Goal: Communication & Community: Answer question/provide support

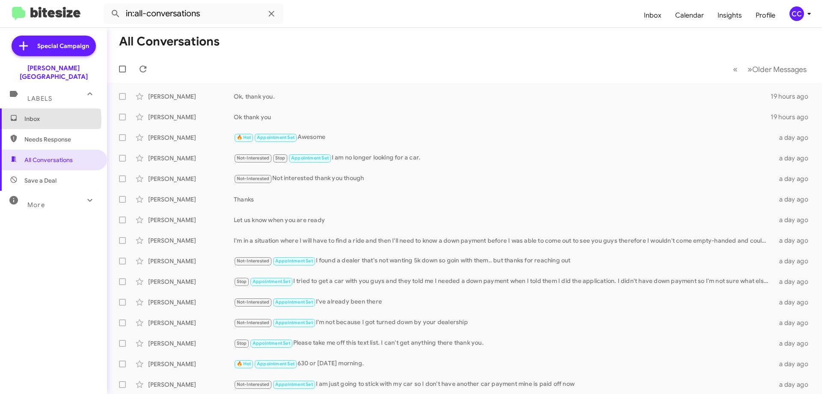
click at [34, 114] on span "Inbox" at bounding box center [60, 118] width 73 height 9
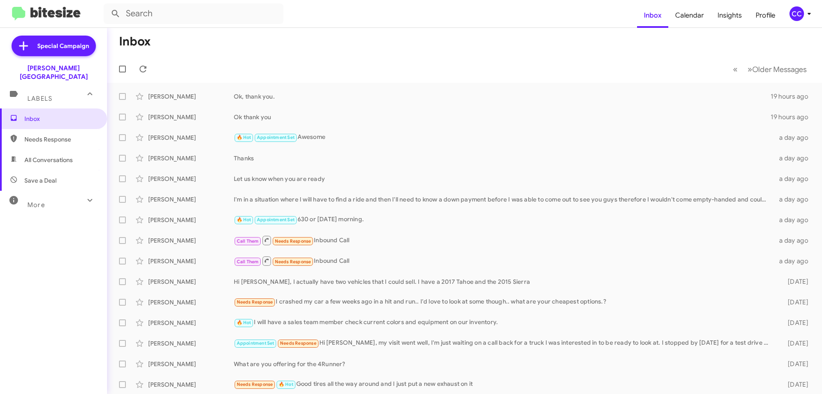
click at [39, 135] on span "Needs Response" at bounding box center [60, 139] width 73 height 9
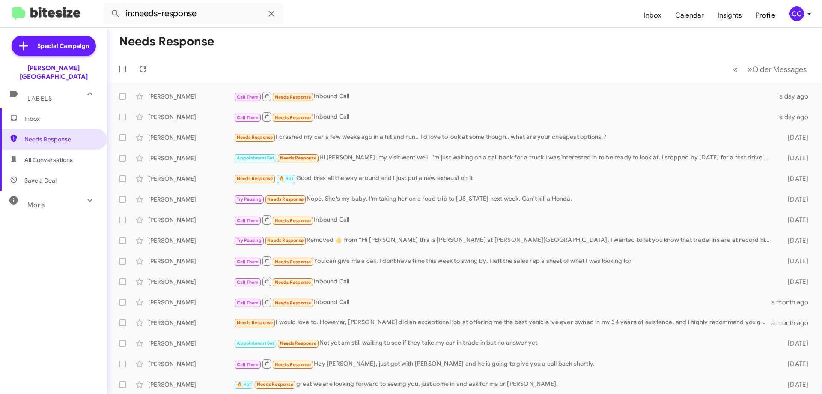
click at [51, 155] on span "All Conversations" at bounding box center [48, 159] width 48 height 9
type input "in:all-conversations"
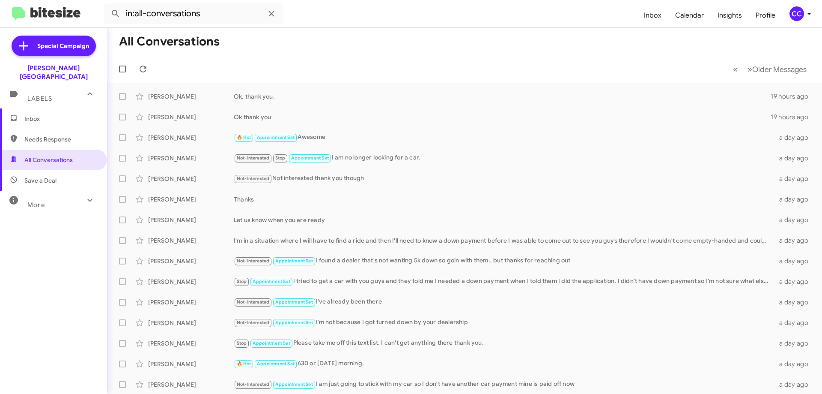
click at [42, 114] on span "Inbox" at bounding box center [60, 118] width 73 height 9
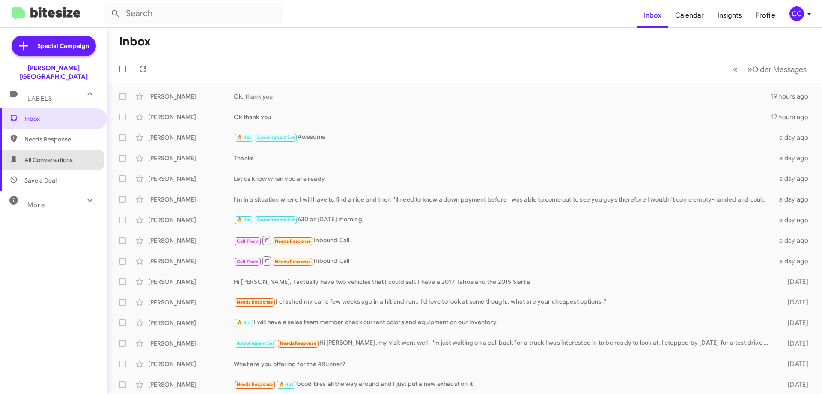
click at [51, 155] on span "All Conversations" at bounding box center [48, 159] width 48 height 9
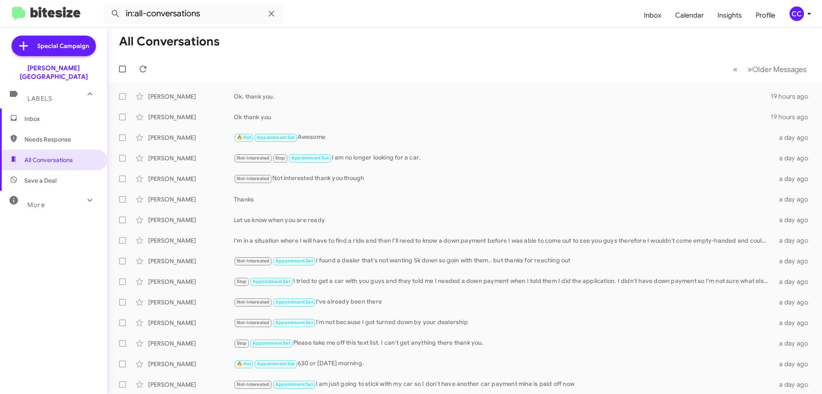
click at [42, 176] on span "Save a Deal" at bounding box center [40, 180] width 32 height 9
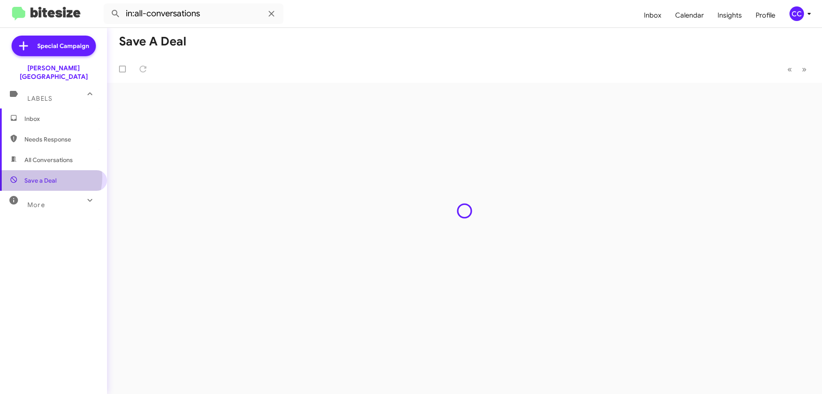
type input "in:not-interested"
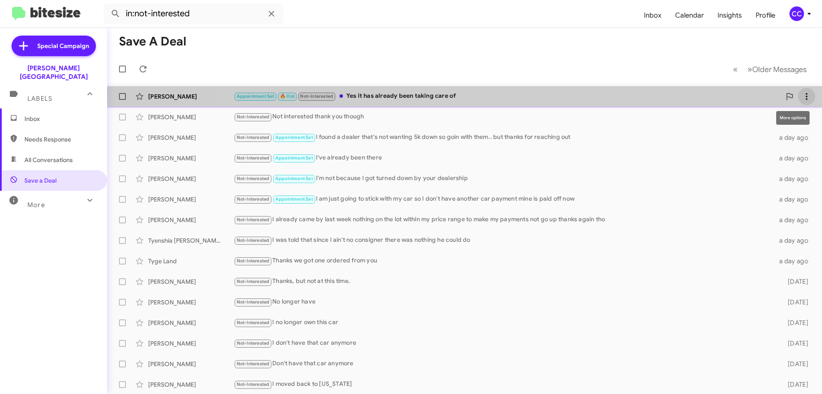
click at [802, 94] on icon at bounding box center [807, 96] width 10 height 10
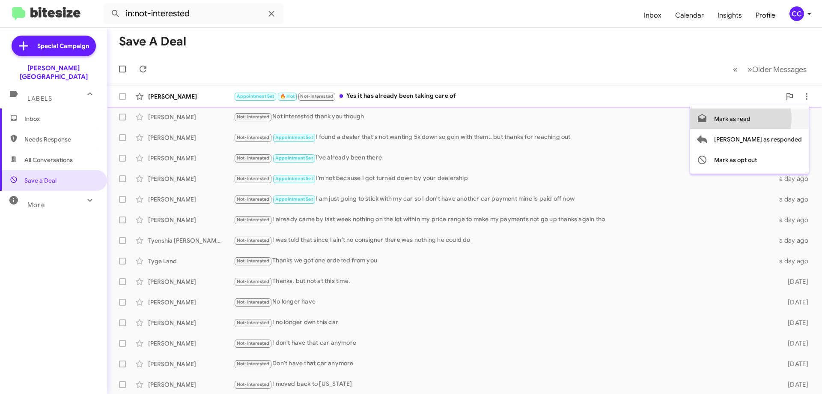
click at [751, 119] on span "Mark as read" at bounding box center [732, 118] width 36 height 21
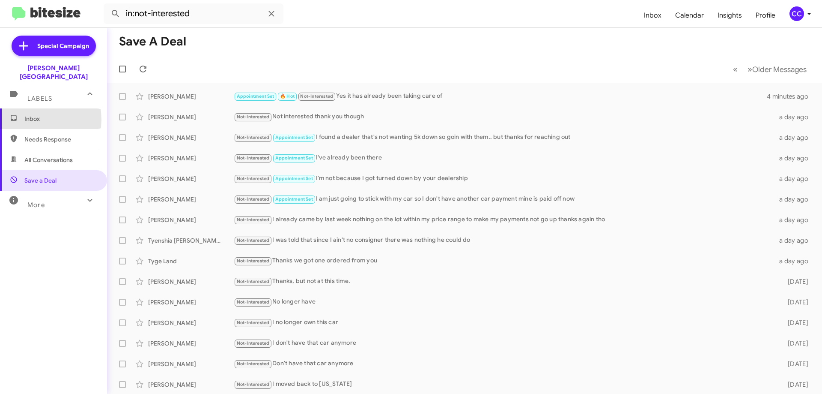
click at [33, 114] on span "Inbox" at bounding box center [60, 118] width 73 height 9
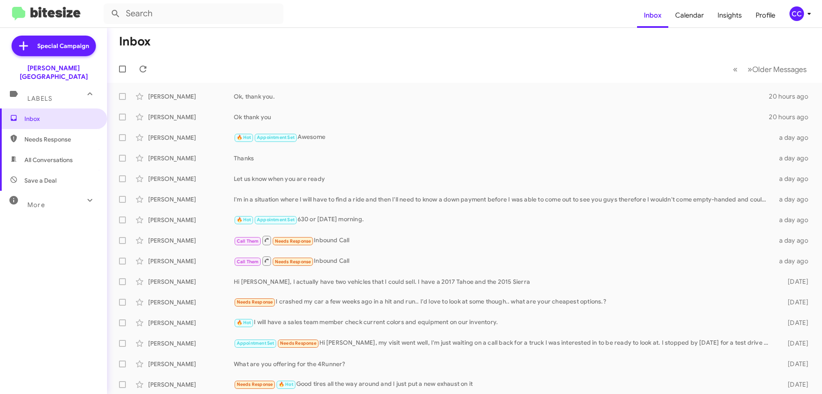
click at [40, 155] on span "All Conversations" at bounding box center [48, 159] width 48 height 9
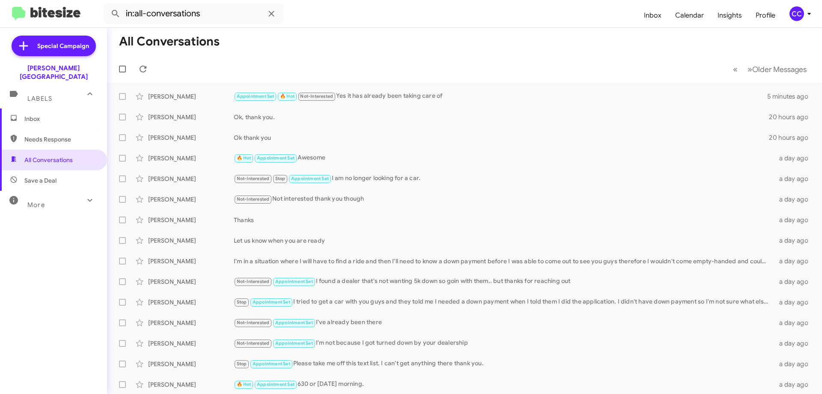
click at [41, 135] on span "Needs Response" at bounding box center [60, 139] width 73 height 9
type input "in:needs-response"
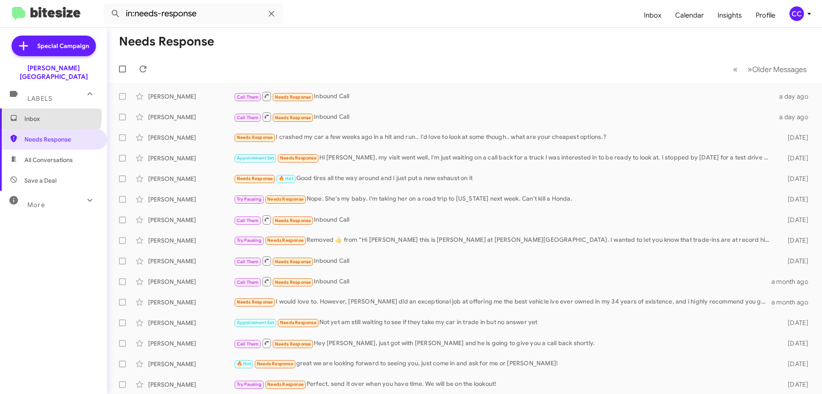
click at [29, 114] on span "Inbox" at bounding box center [60, 118] width 73 height 9
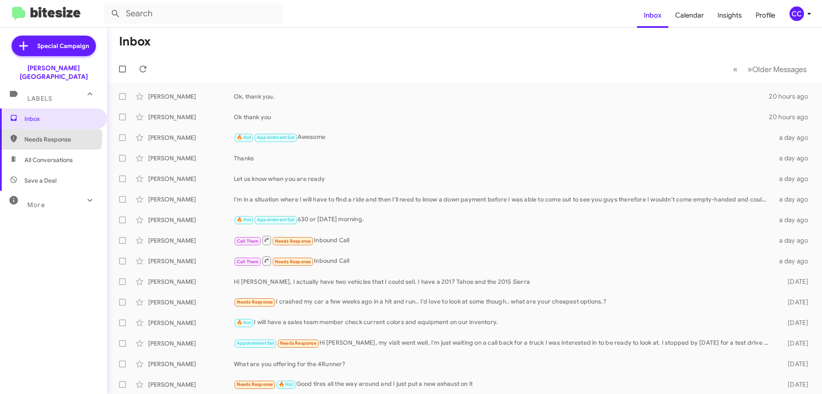
click at [47, 135] on span "Needs Response" at bounding box center [60, 139] width 73 height 9
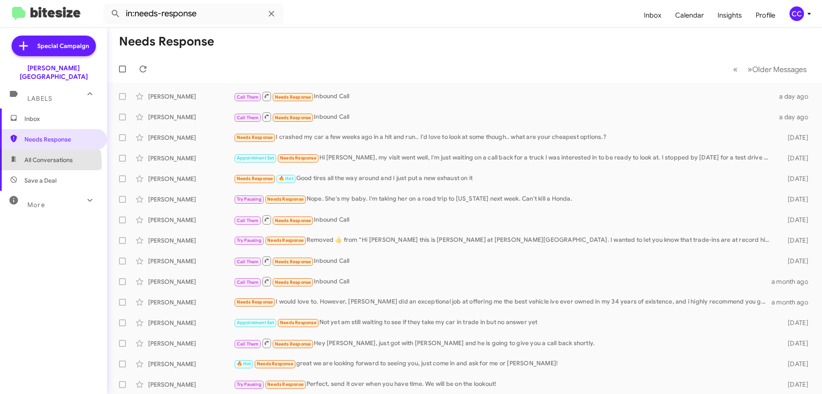
click at [42, 155] on span "All Conversations" at bounding box center [48, 159] width 48 height 9
type input "in:all-conversations"
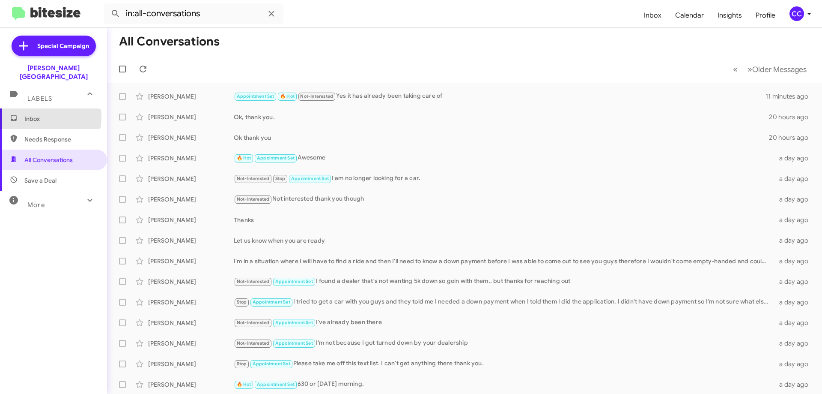
click at [36, 114] on span "Inbox" at bounding box center [60, 118] width 73 height 9
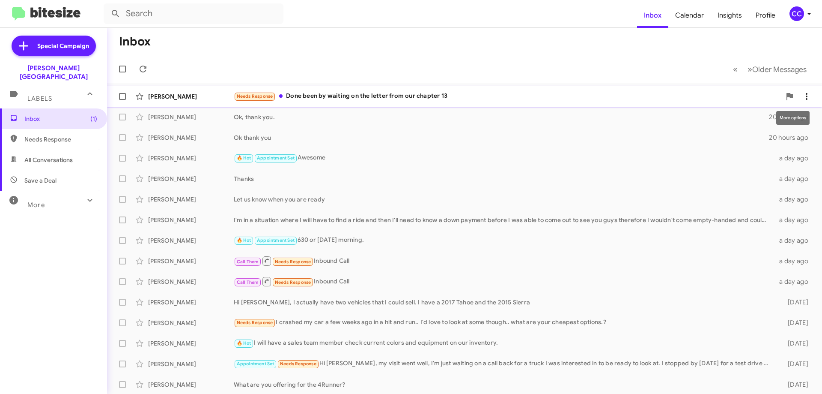
click at [802, 94] on icon at bounding box center [807, 96] width 10 height 10
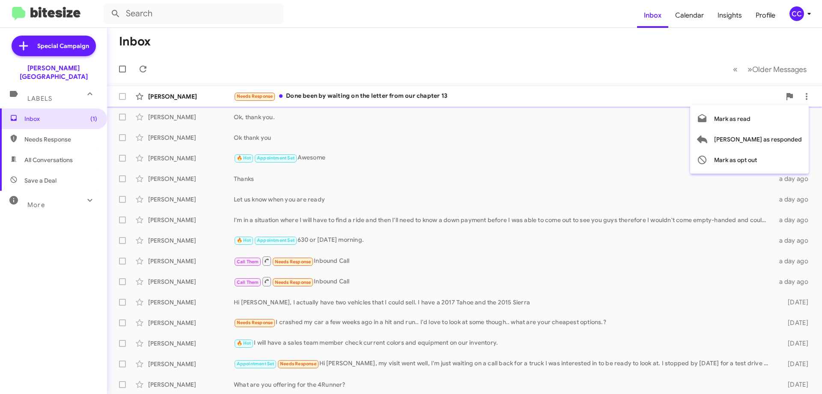
click at [164, 98] on div at bounding box center [411, 197] width 822 height 394
click at [159, 95] on div "[PERSON_NAME]" at bounding box center [191, 96] width 86 height 9
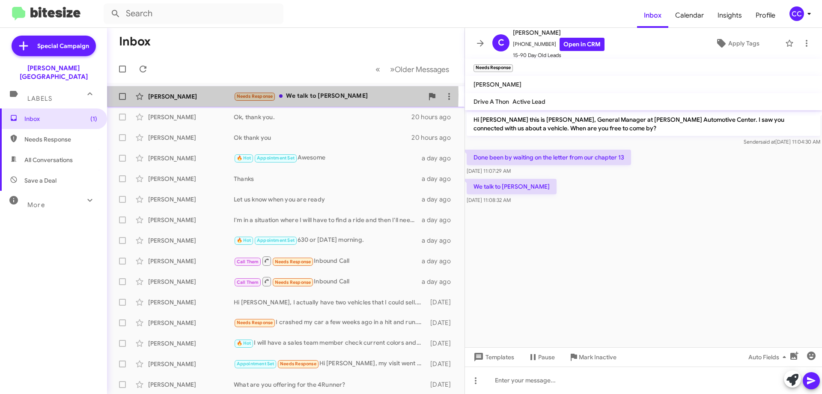
click at [177, 95] on div "[PERSON_NAME]" at bounding box center [191, 96] width 86 height 9
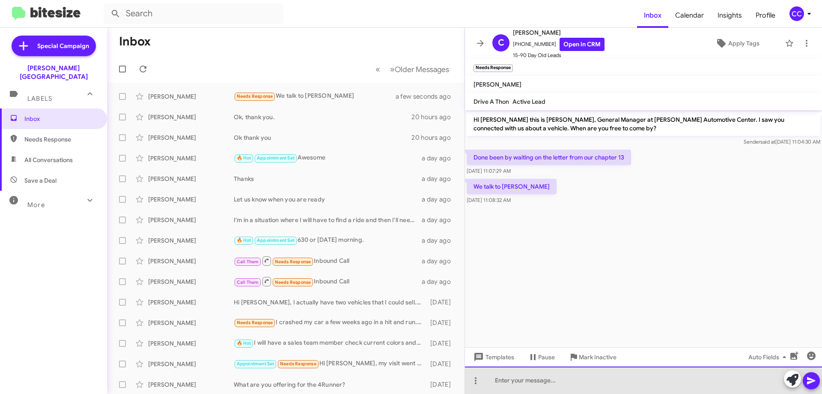
click at [513, 380] on div at bounding box center [643, 379] width 357 height 27
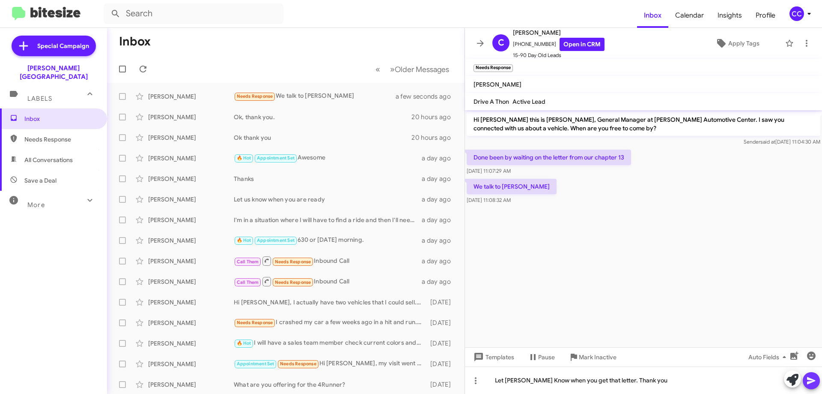
click at [810, 376] on icon at bounding box center [812, 380] width 10 height 10
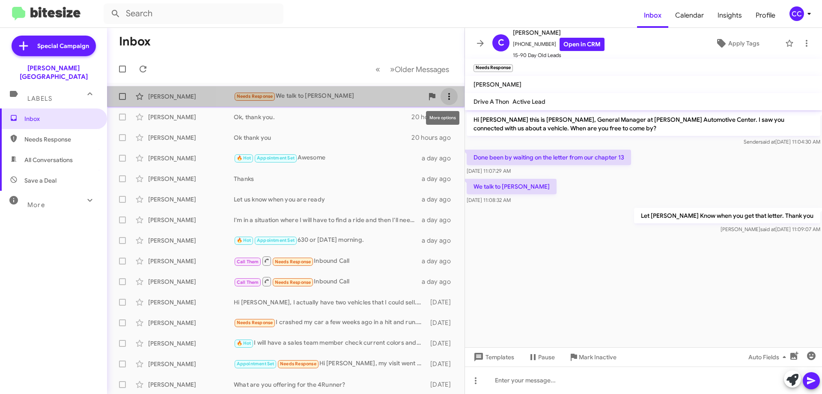
click at [445, 99] on icon at bounding box center [449, 96] width 10 height 10
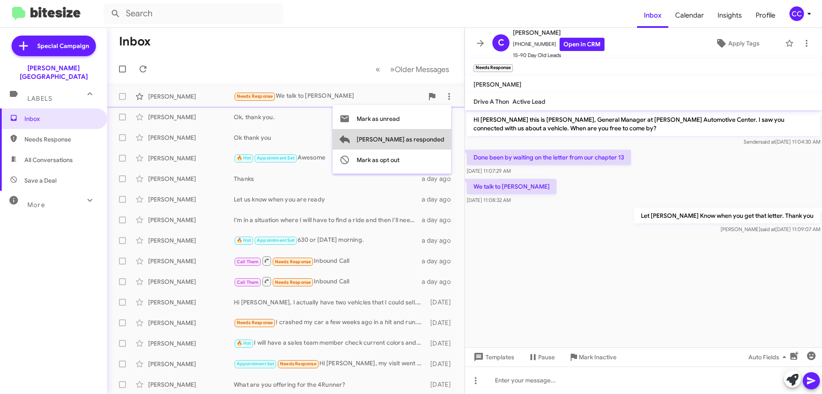
click at [428, 139] on span "[PERSON_NAME] as responded" at bounding box center [401, 139] width 88 height 21
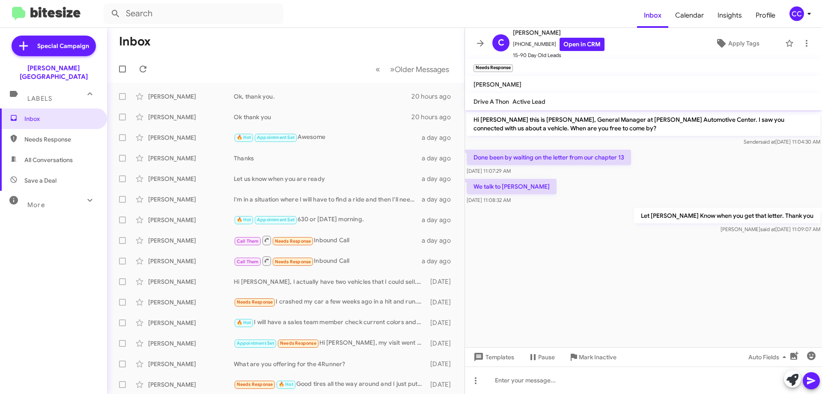
click at [32, 135] on span "Needs Response" at bounding box center [60, 139] width 73 height 9
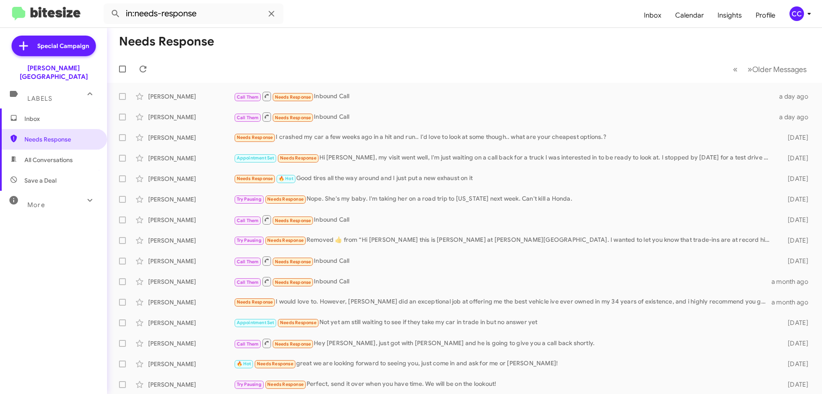
click at [47, 155] on span "All Conversations" at bounding box center [48, 159] width 48 height 9
type input "in:all-conversations"
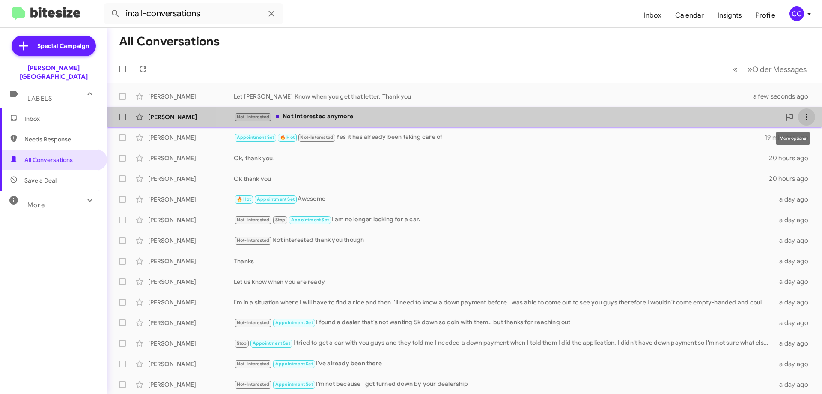
click at [802, 116] on icon at bounding box center [807, 117] width 10 height 10
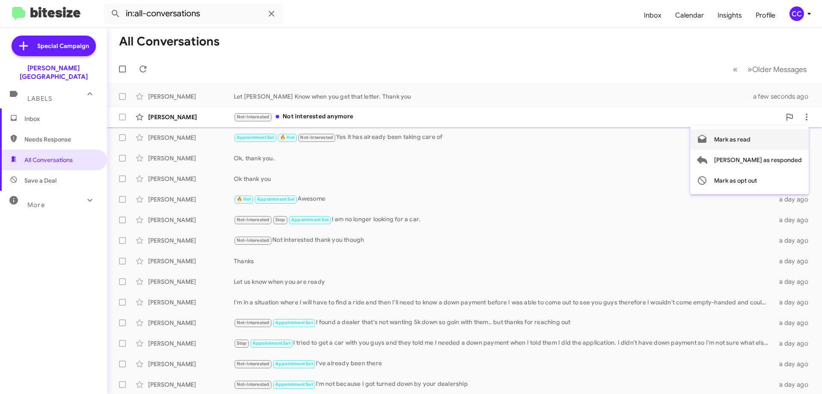
click at [751, 138] on span "Mark as read" at bounding box center [732, 139] width 36 height 21
click at [30, 114] on span "Inbox" at bounding box center [60, 118] width 73 height 9
